Goal: Information Seeking & Learning: Learn about a topic

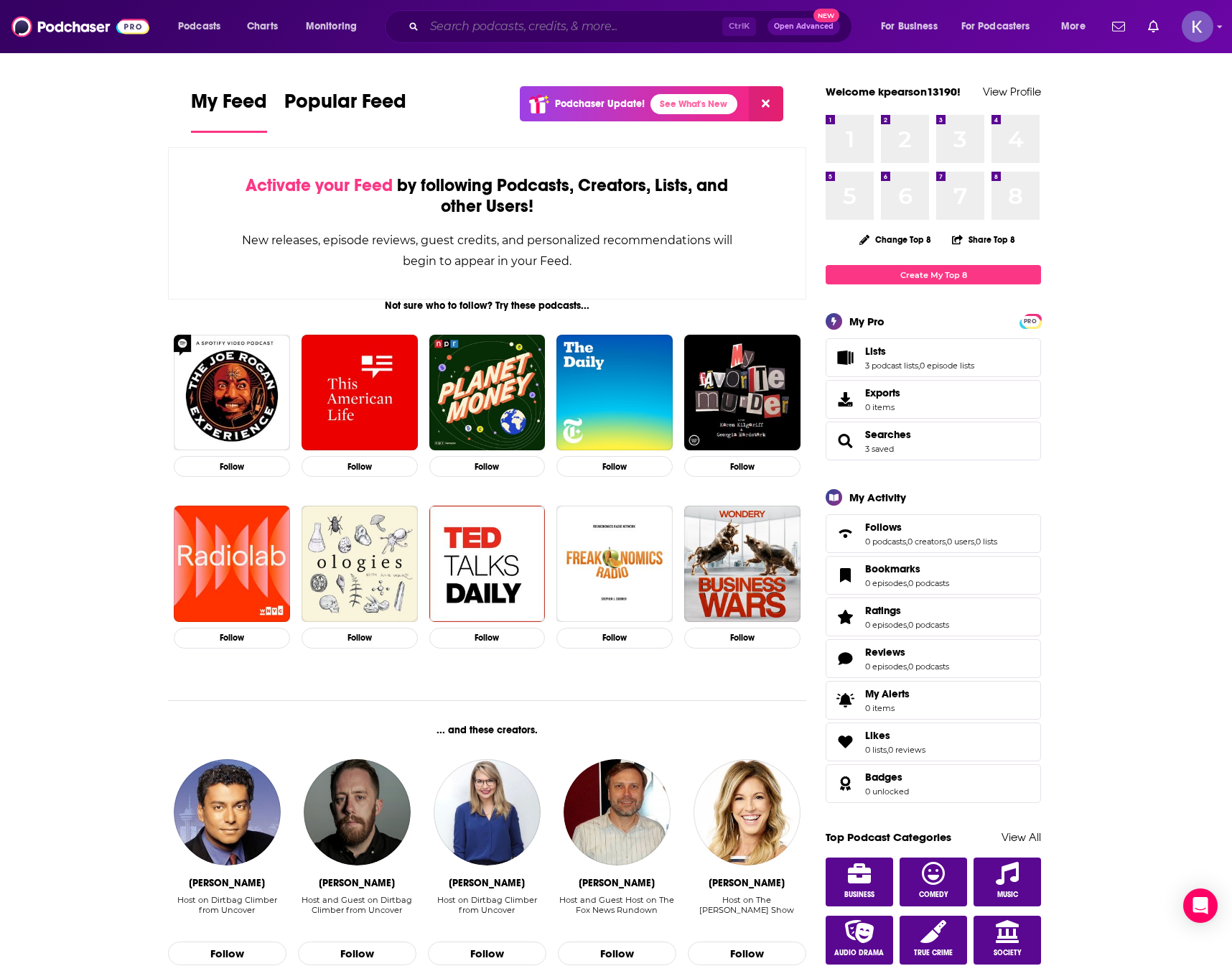
click at [537, 28] on input "Search podcasts, credits, & more..." at bounding box center [574, 27] width 298 height 23
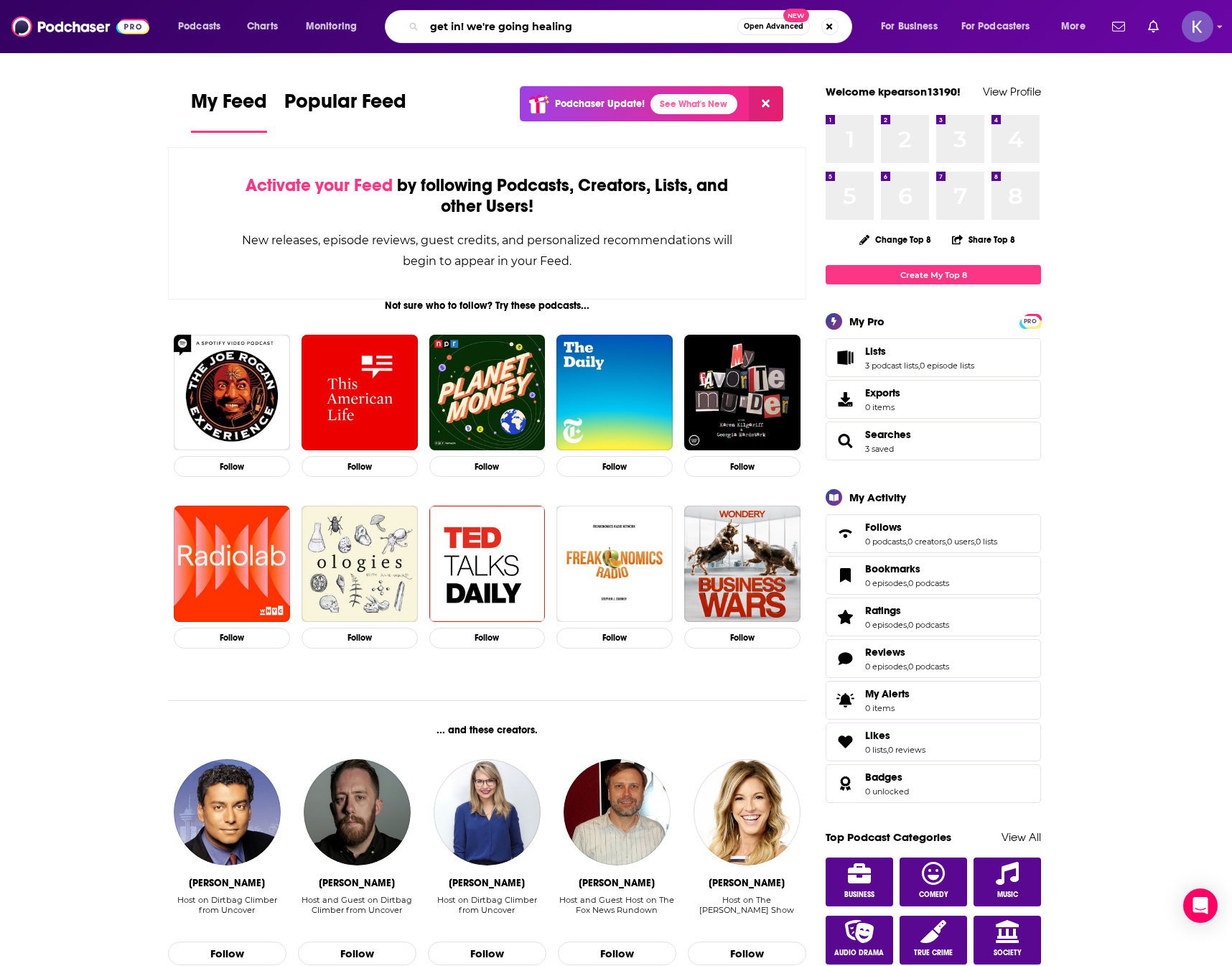
type input "get in! we're going healing"
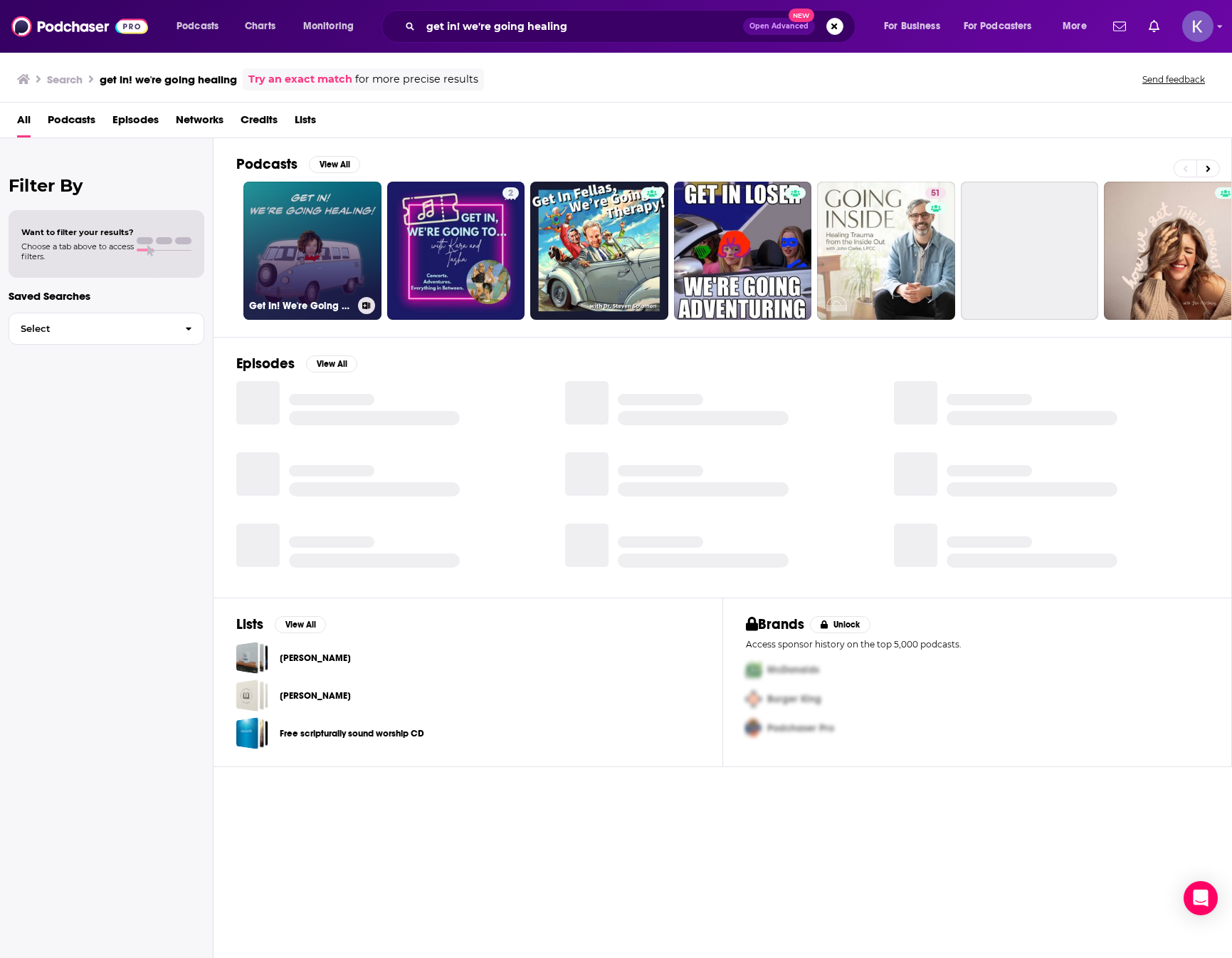
click at [302, 265] on link "Get In! We're Going Healing!" at bounding box center [312, 251] width 138 height 138
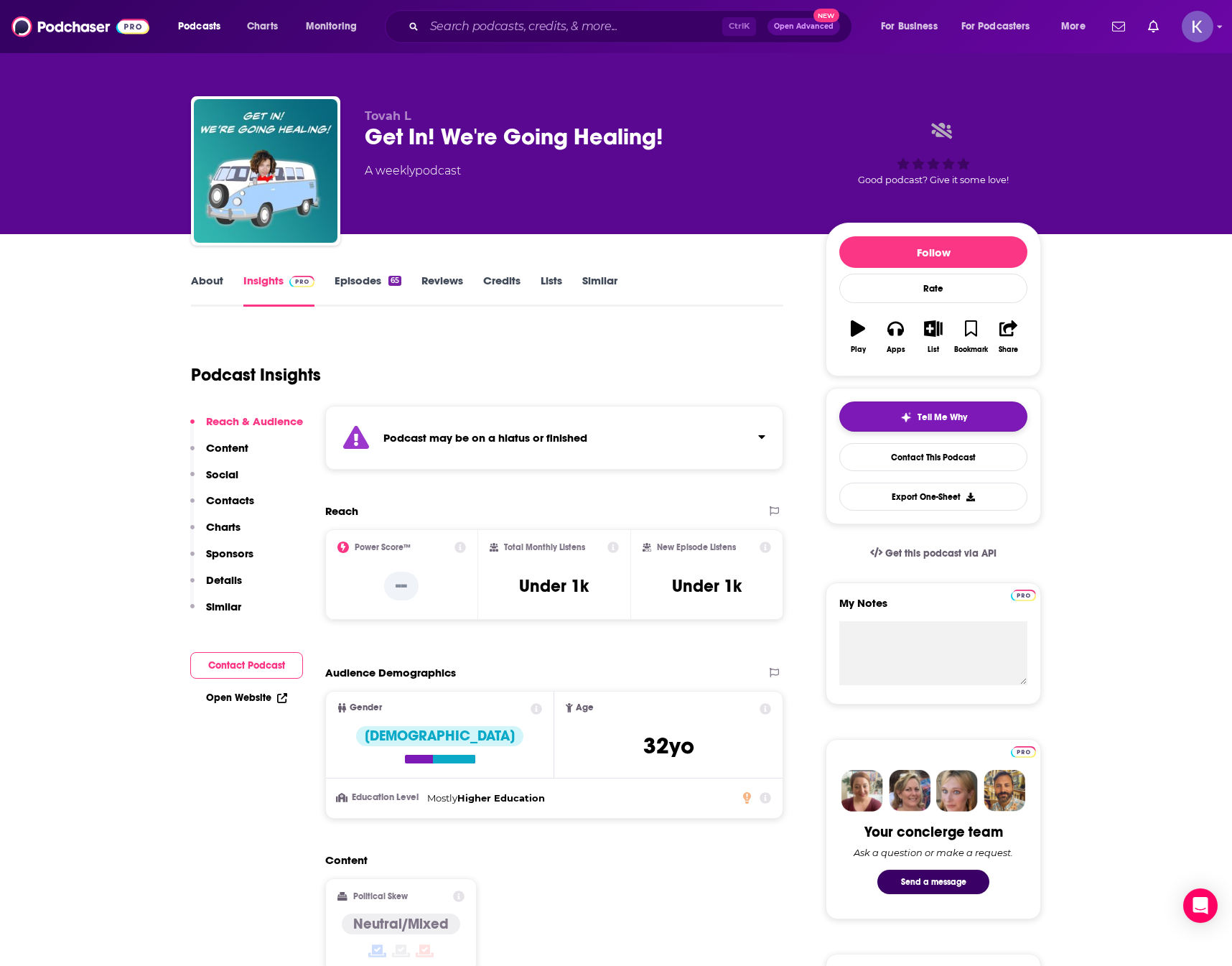
click at [923, 402] on button "Tell Me Why" at bounding box center [932, 416] width 188 height 31
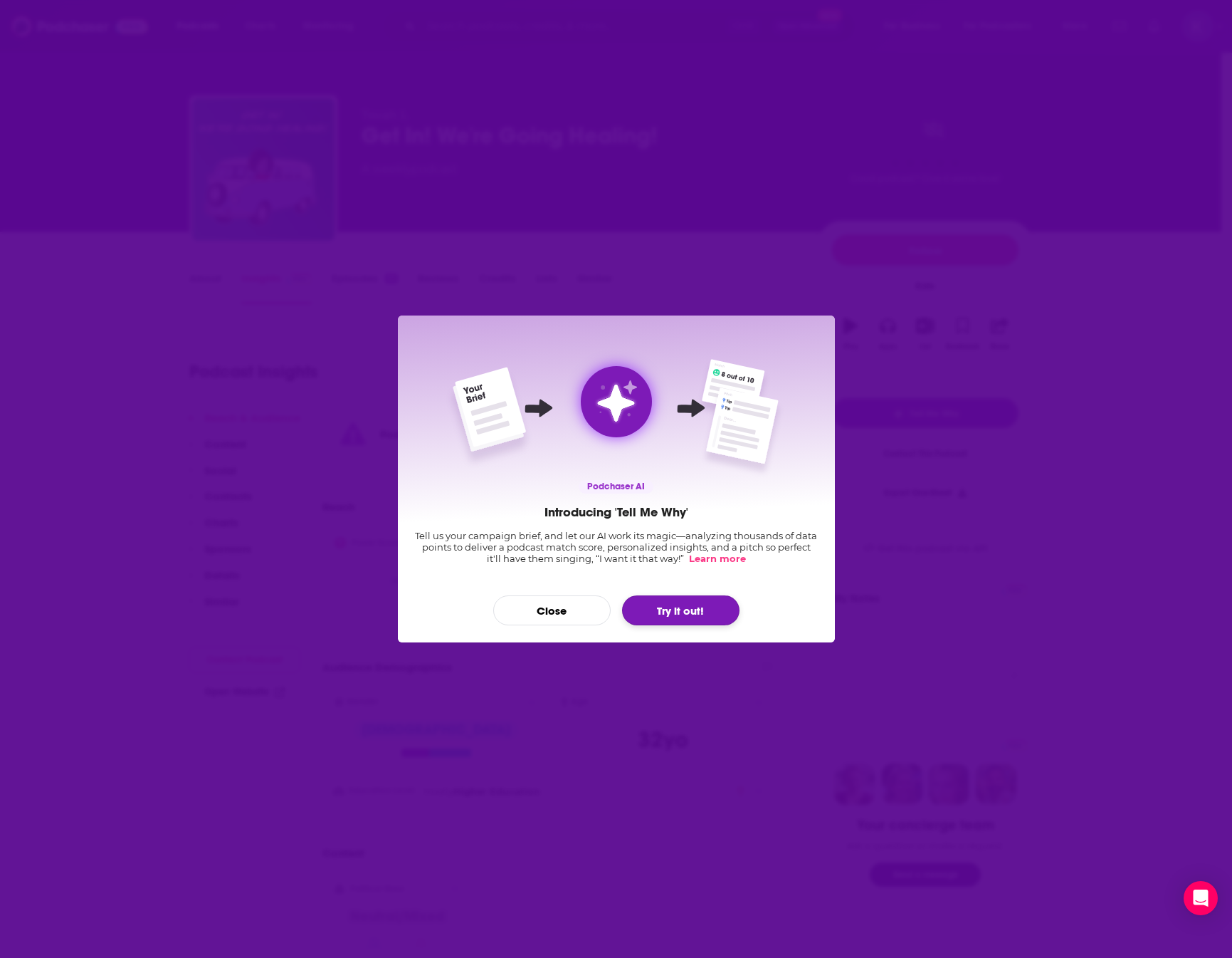
click at [701, 618] on button "Try it out!" at bounding box center [680, 611] width 117 height 30
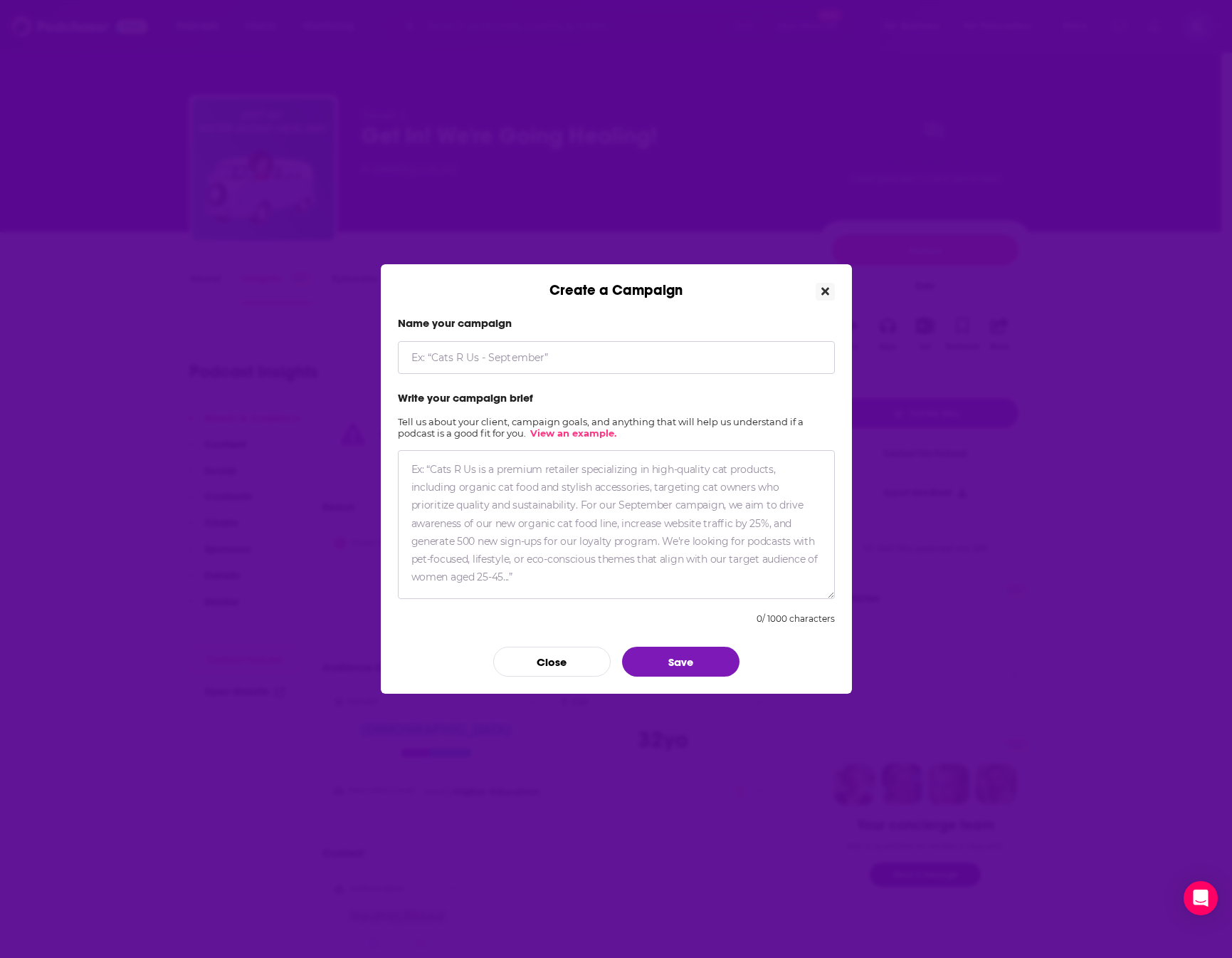
click at [824, 293] on icon "Close" at bounding box center [825, 292] width 8 height 8
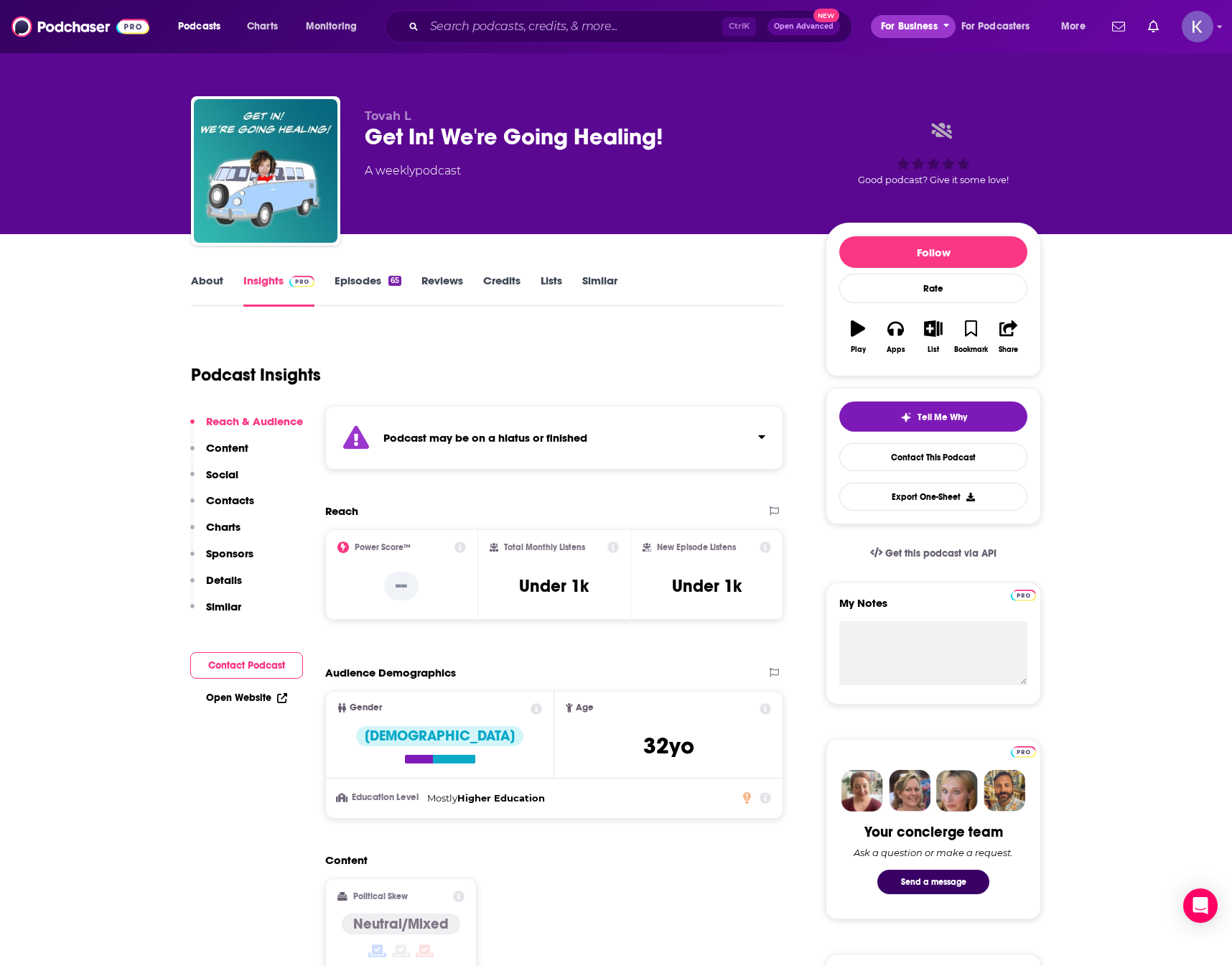
click at [920, 34] on span "For Business" at bounding box center [908, 26] width 56 height 20
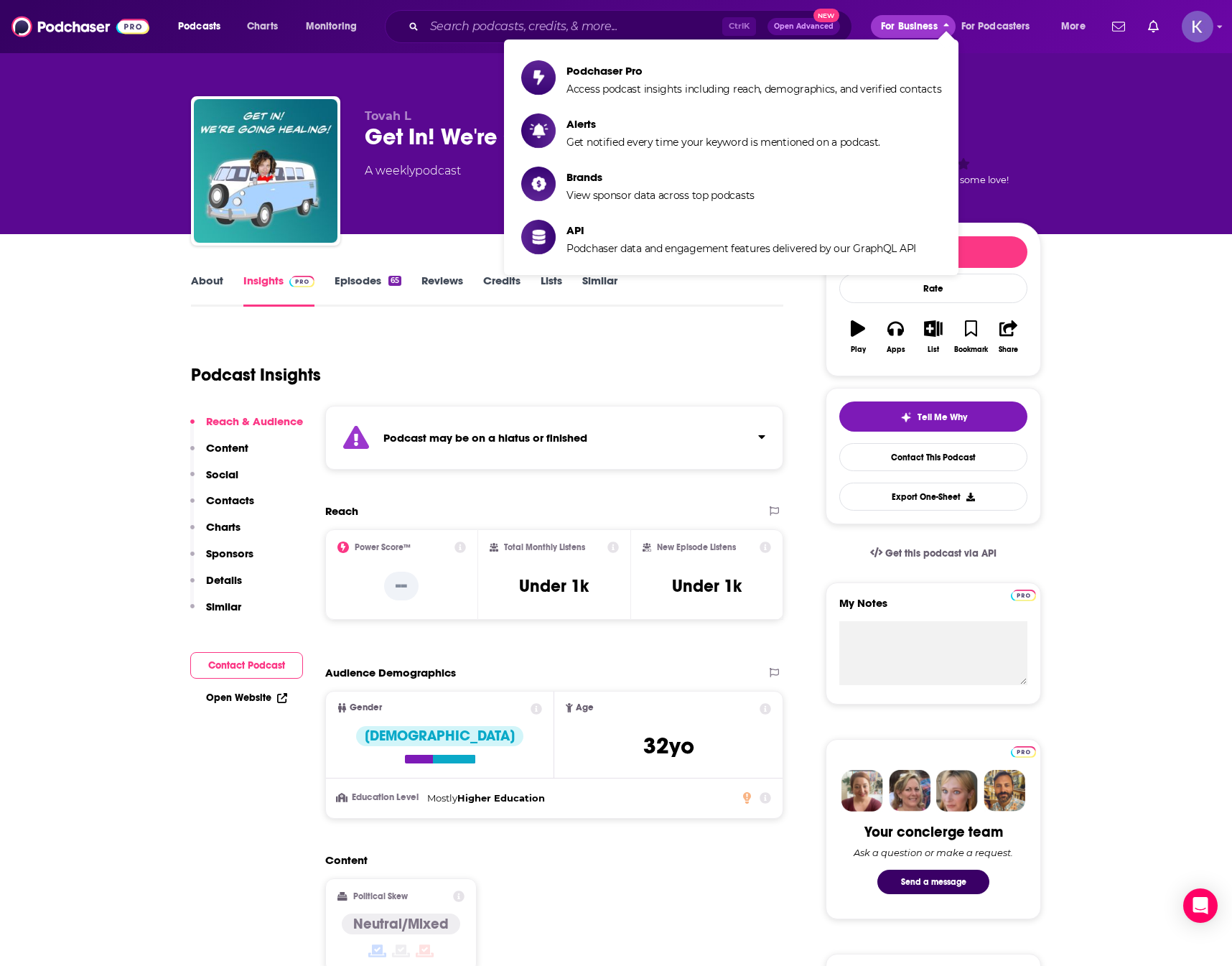
click at [920, 34] on span "For Business" at bounding box center [908, 26] width 56 height 20
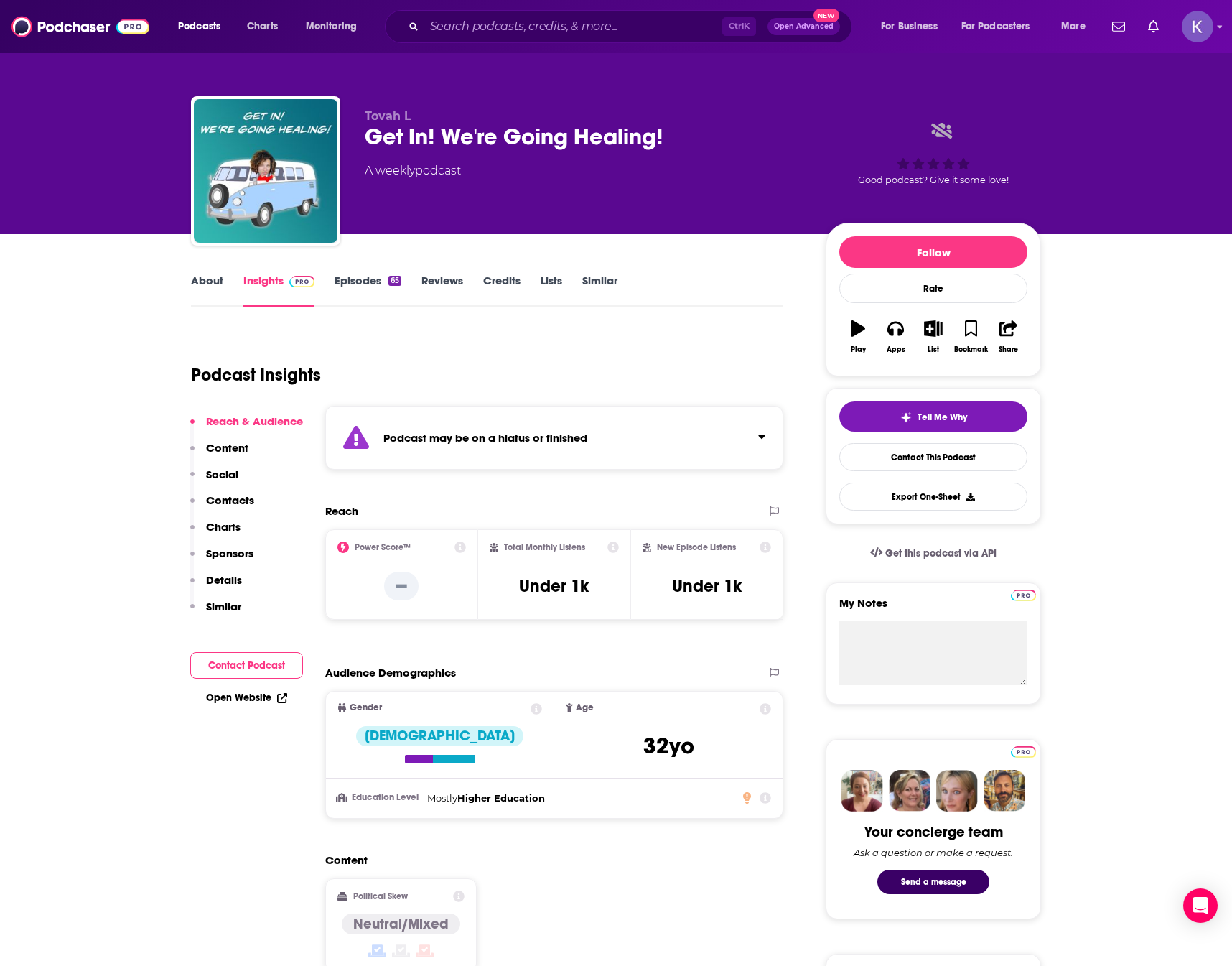
click at [141, 195] on div "Tovah L Get In! We're Going Healing! A weekly podcast Good podcast? Give it som…" at bounding box center [616, 116] width 1232 height 234
